Goal: Check status: Check status

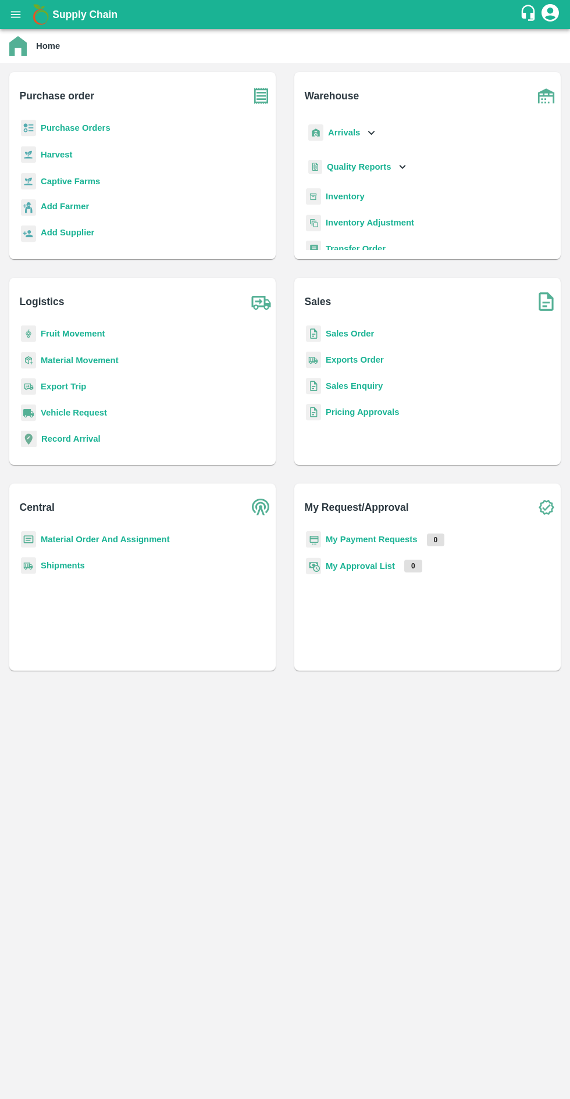
click at [66, 127] on b "Purchase Orders" at bounding box center [76, 127] width 70 height 9
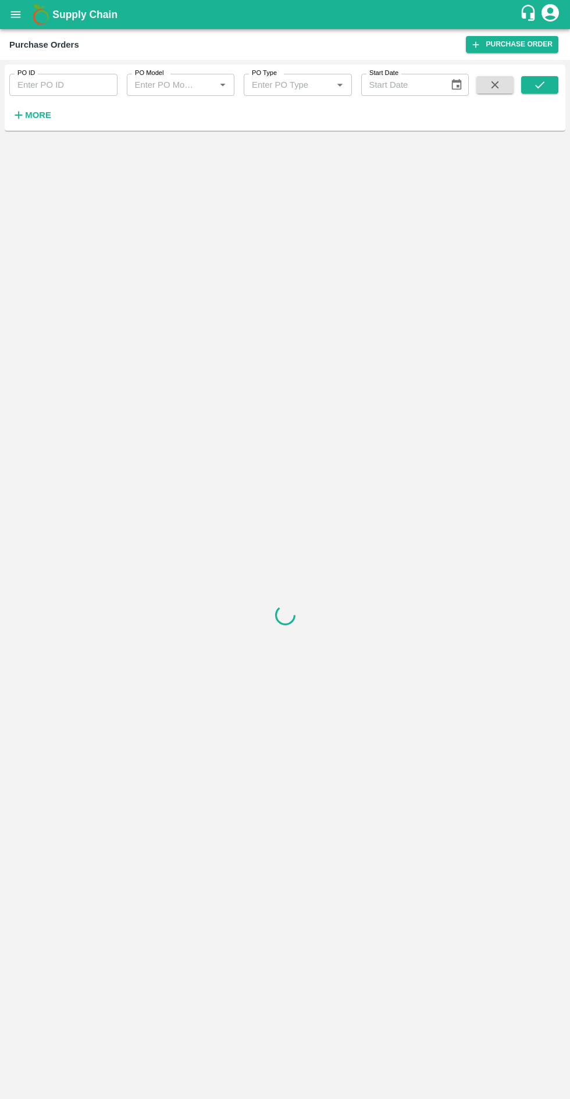
click at [66, 81] on input "PO ID" at bounding box center [63, 85] width 108 height 22
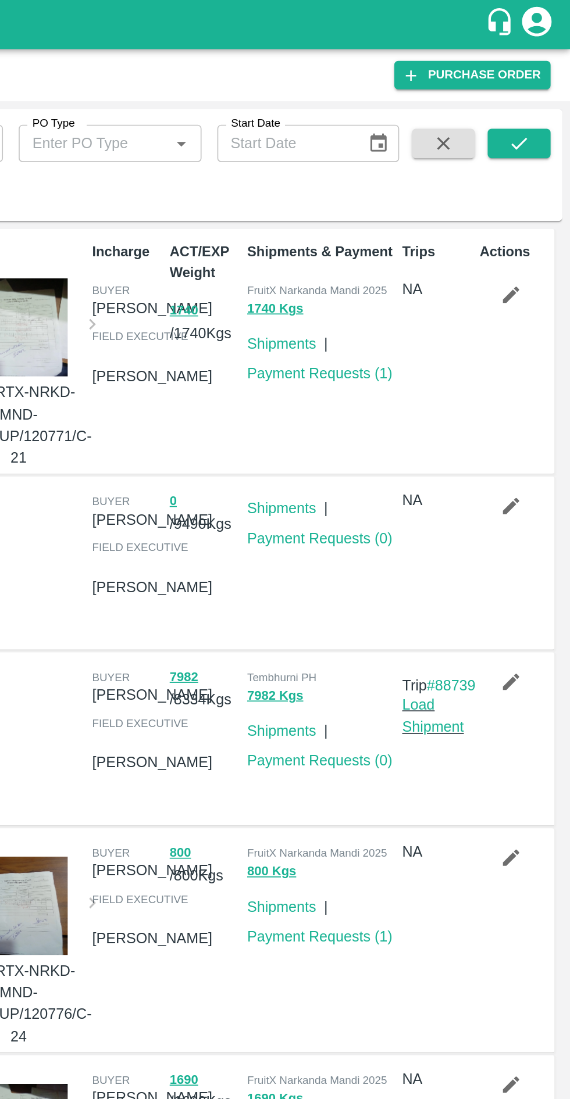
click at [529, 83] on button "submit" at bounding box center [539, 84] width 37 height 17
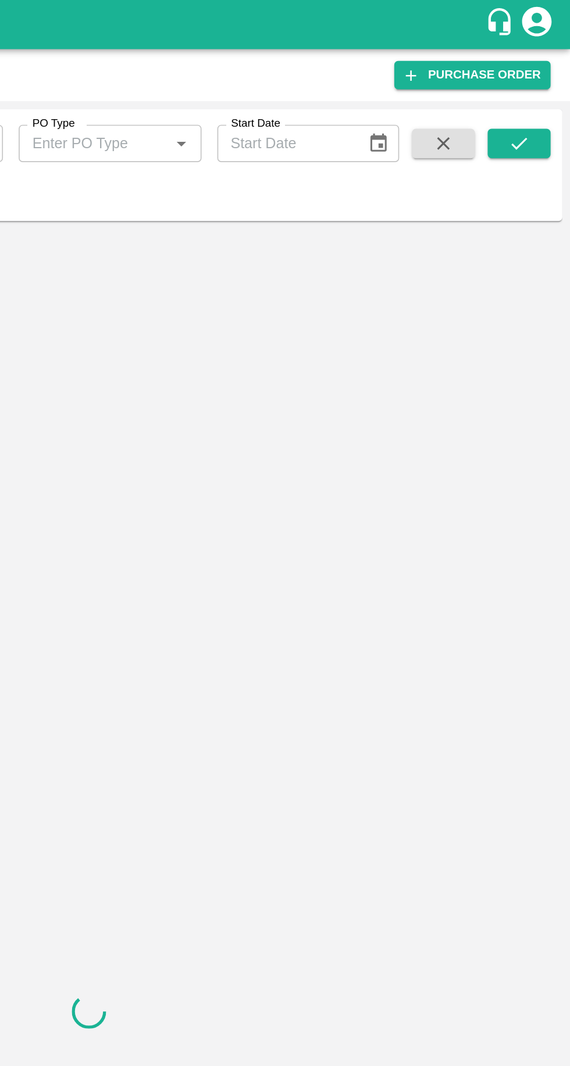
click at [549, 80] on button "submit" at bounding box center [539, 84] width 37 height 17
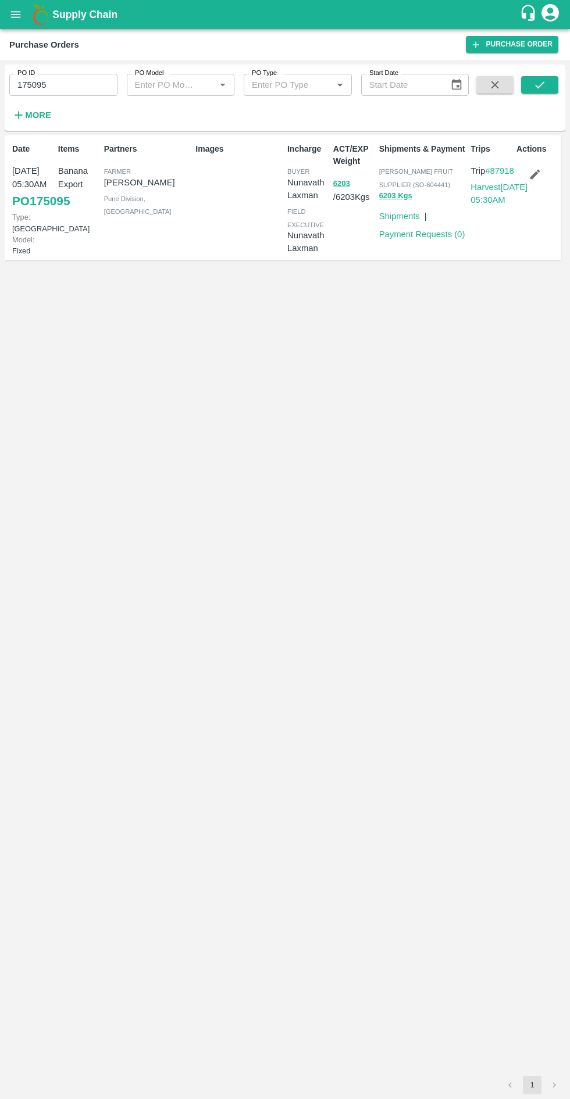
click at [74, 83] on input "175095" at bounding box center [63, 85] width 108 height 22
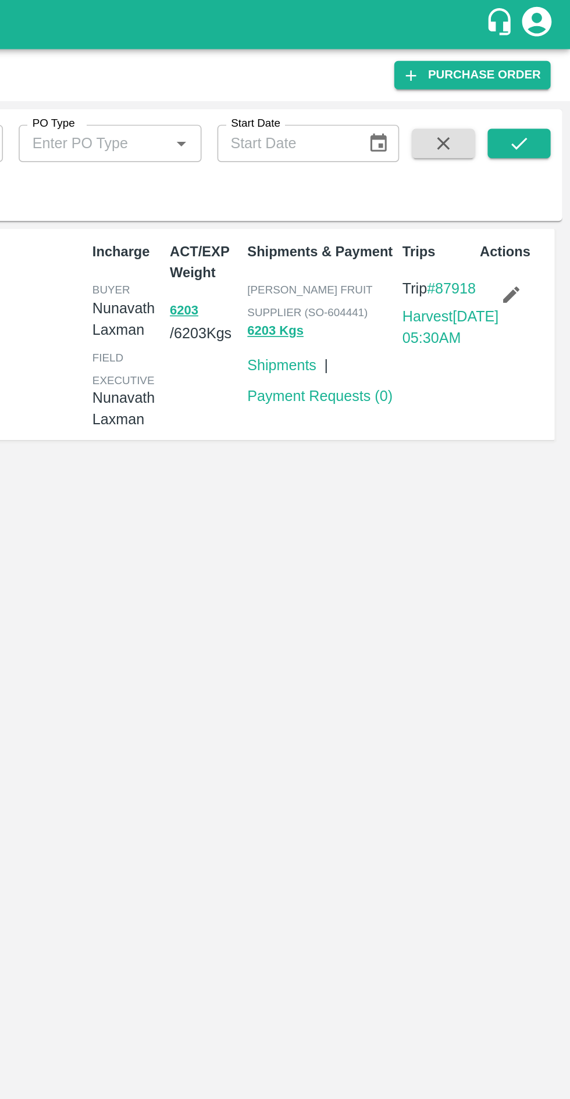
type input "174699"
click at [540, 85] on icon "submit" at bounding box center [539, 84] width 13 height 13
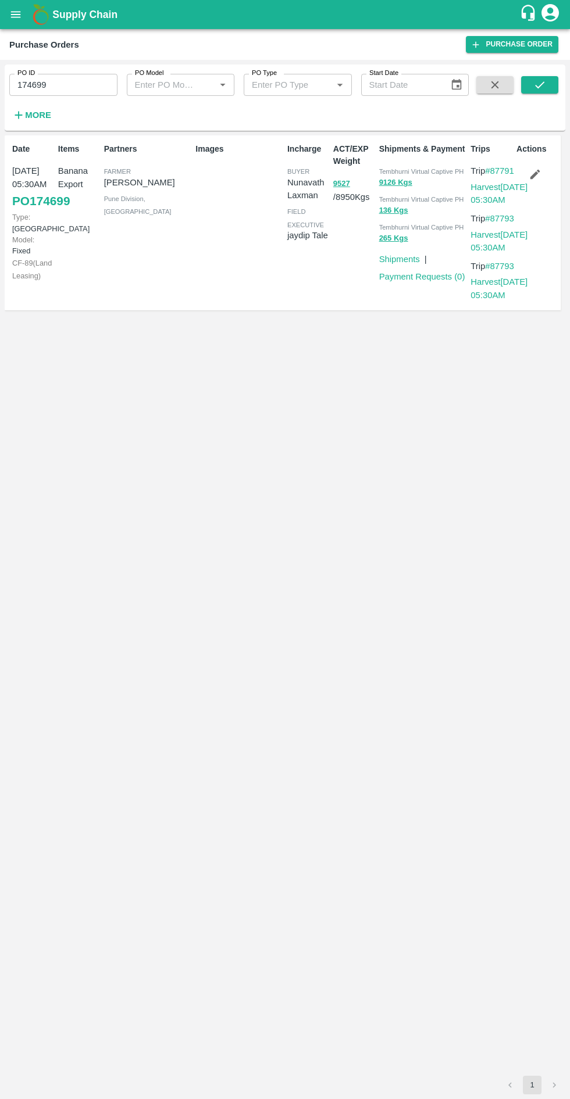
click at [341, 184] on button "9527" at bounding box center [341, 183] width 17 height 13
